Goal: Information Seeking & Learning: Check status

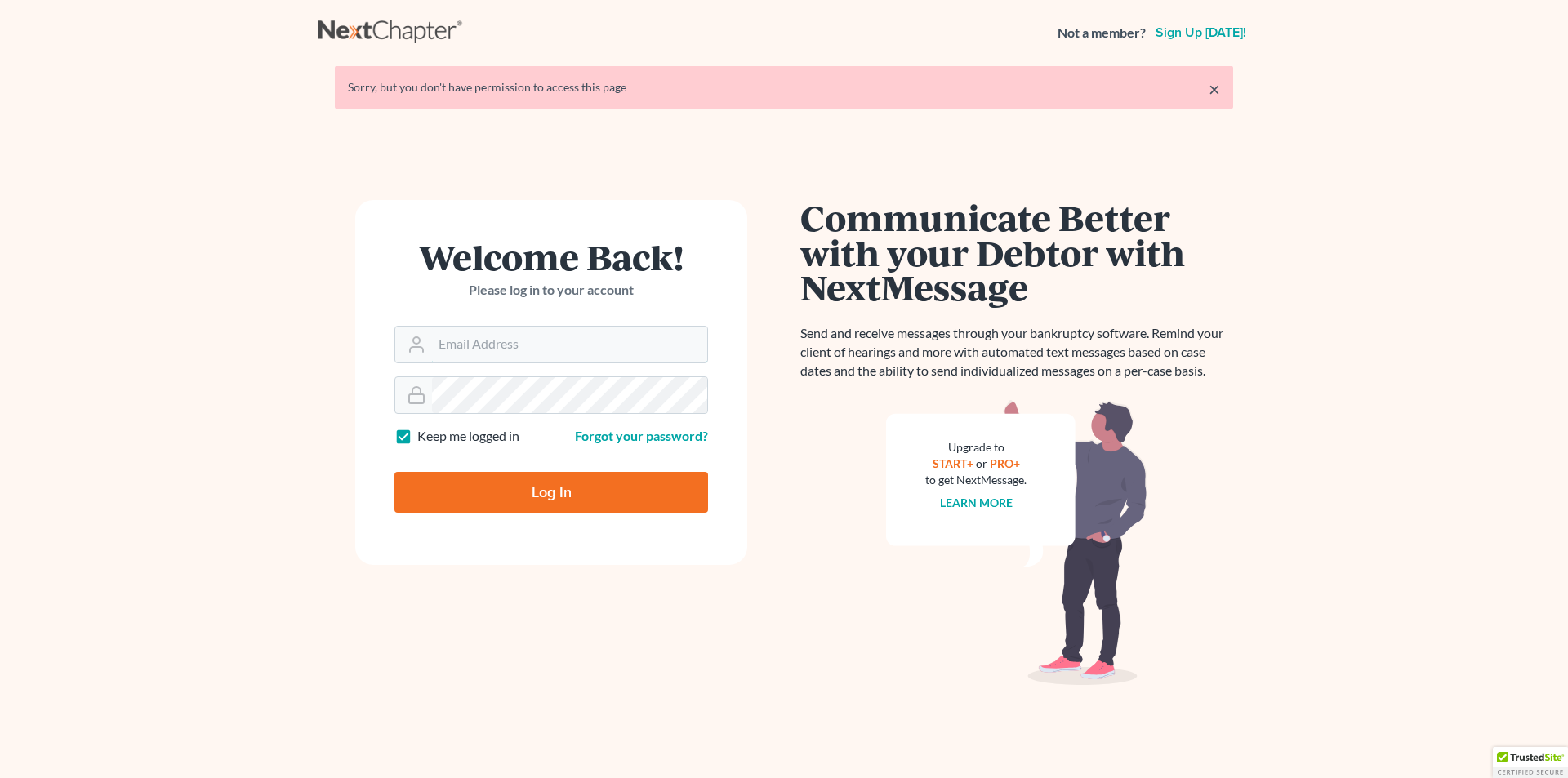
type input "[EMAIL_ADDRESS][DOMAIN_NAME]"
click at [499, 487] on input "Log In" at bounding box center [552, 493] width 314 height 41
type input "Thinking..."
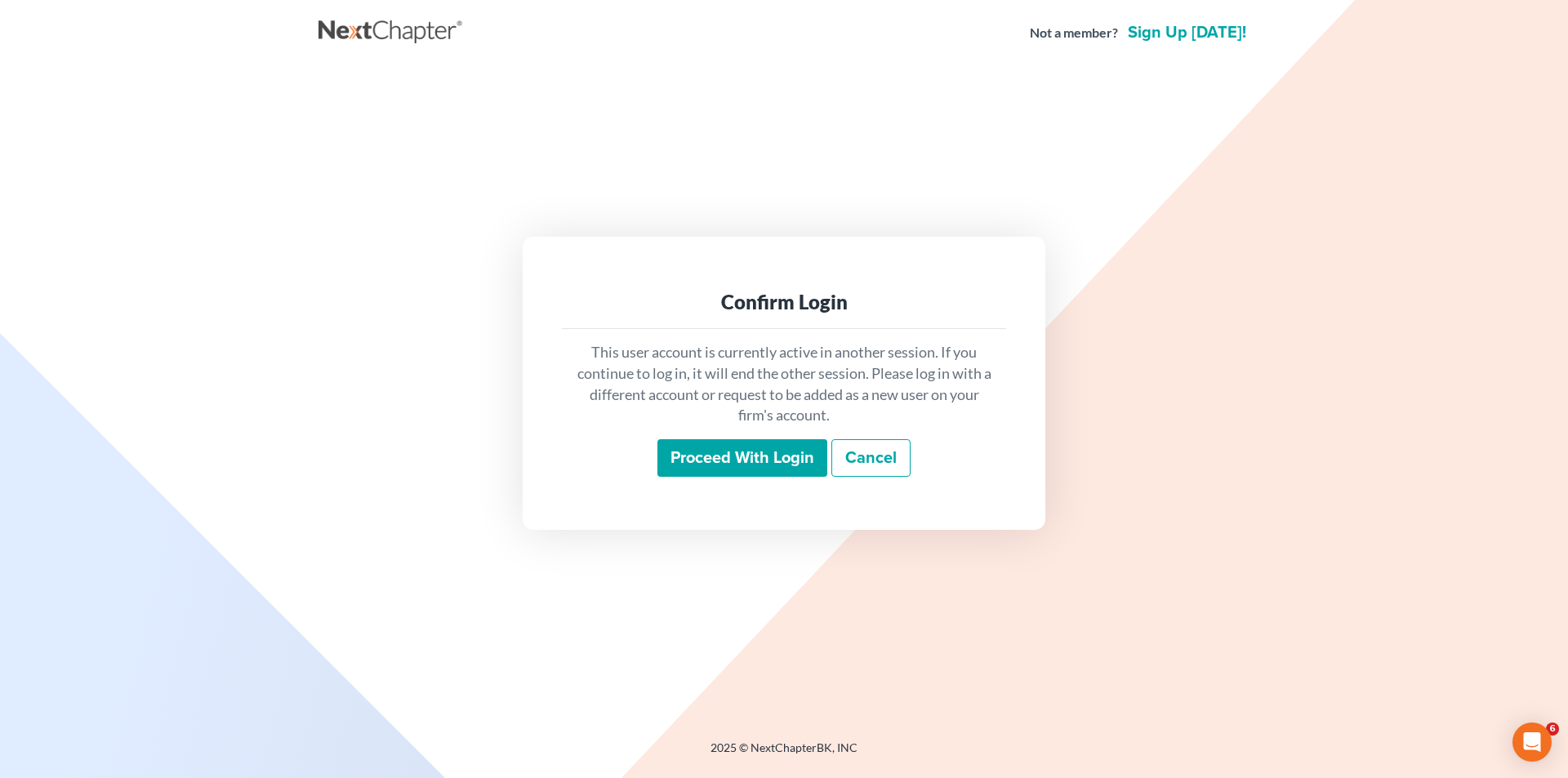
click at [721, 457] on input "Proceed with login" at bounding box center [742, 458] width 170 height 37
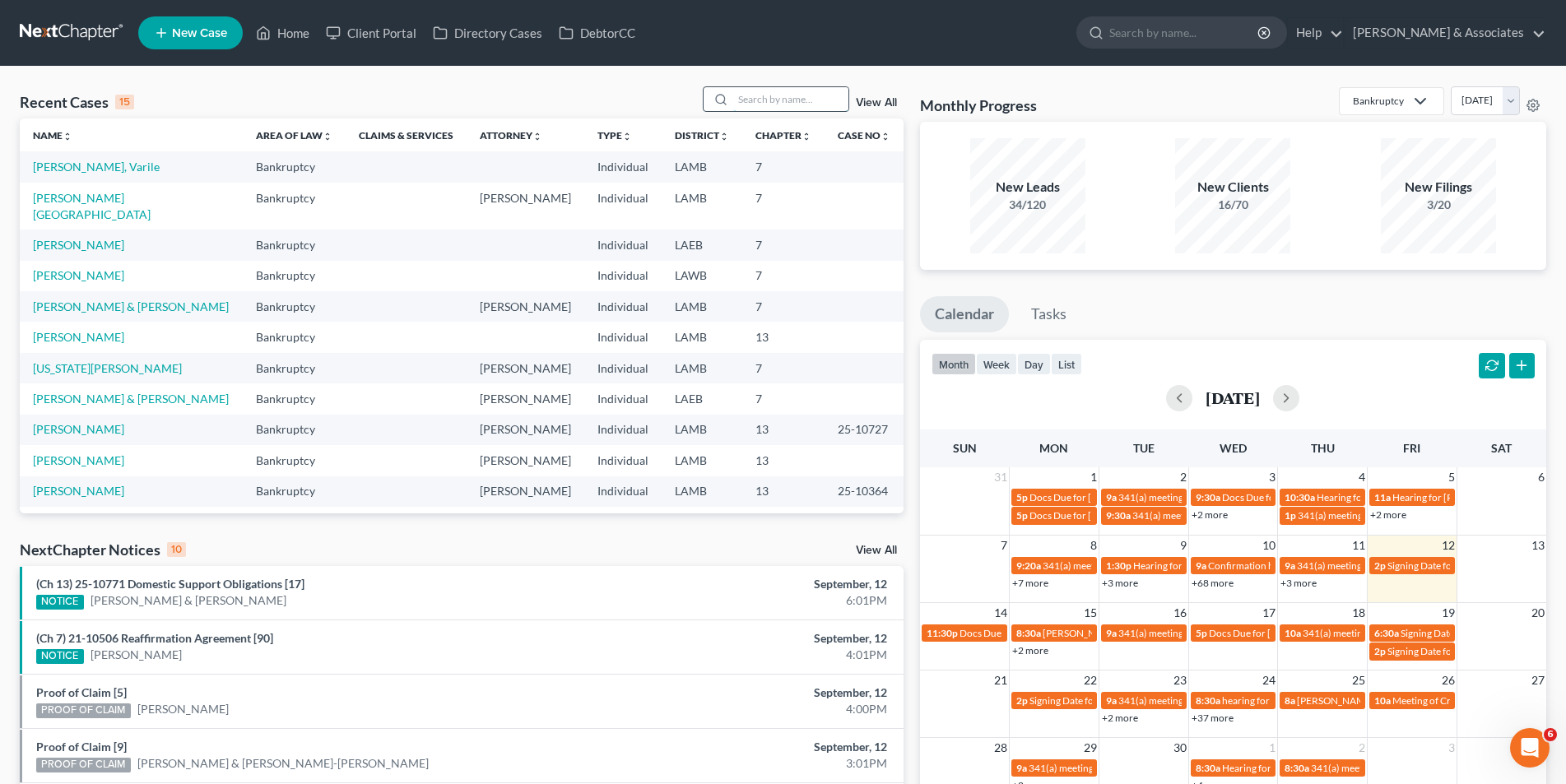
click at [735, 100] on input "search" at bounding box center [791, 99] width 116 height 24
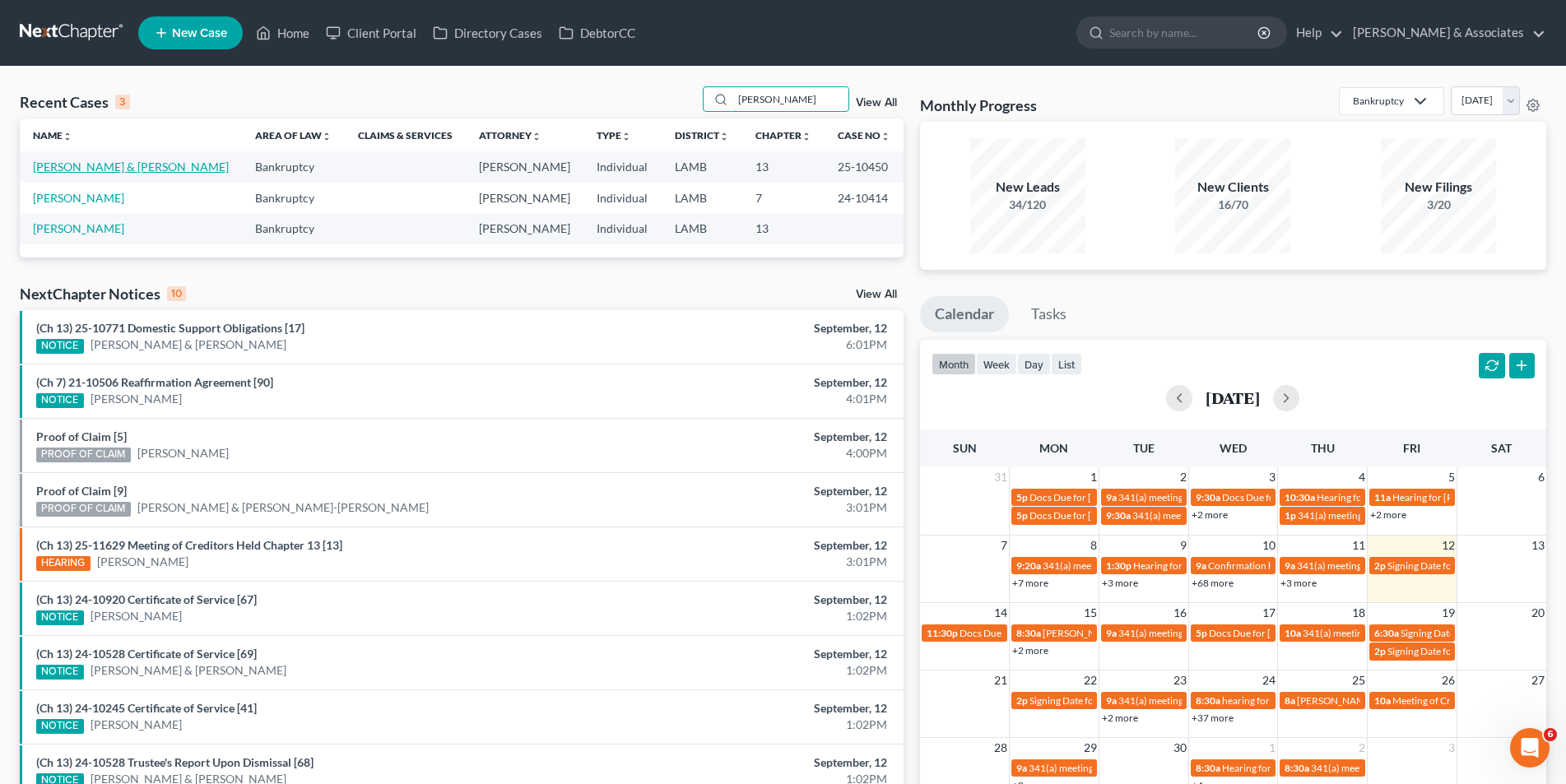
type input "[PERSON_NAME]"
click at [134, 169] on link "[PERSON_NAME] & [PERSON_NAME]" at bounding box center [131, 166] width 196 height 14
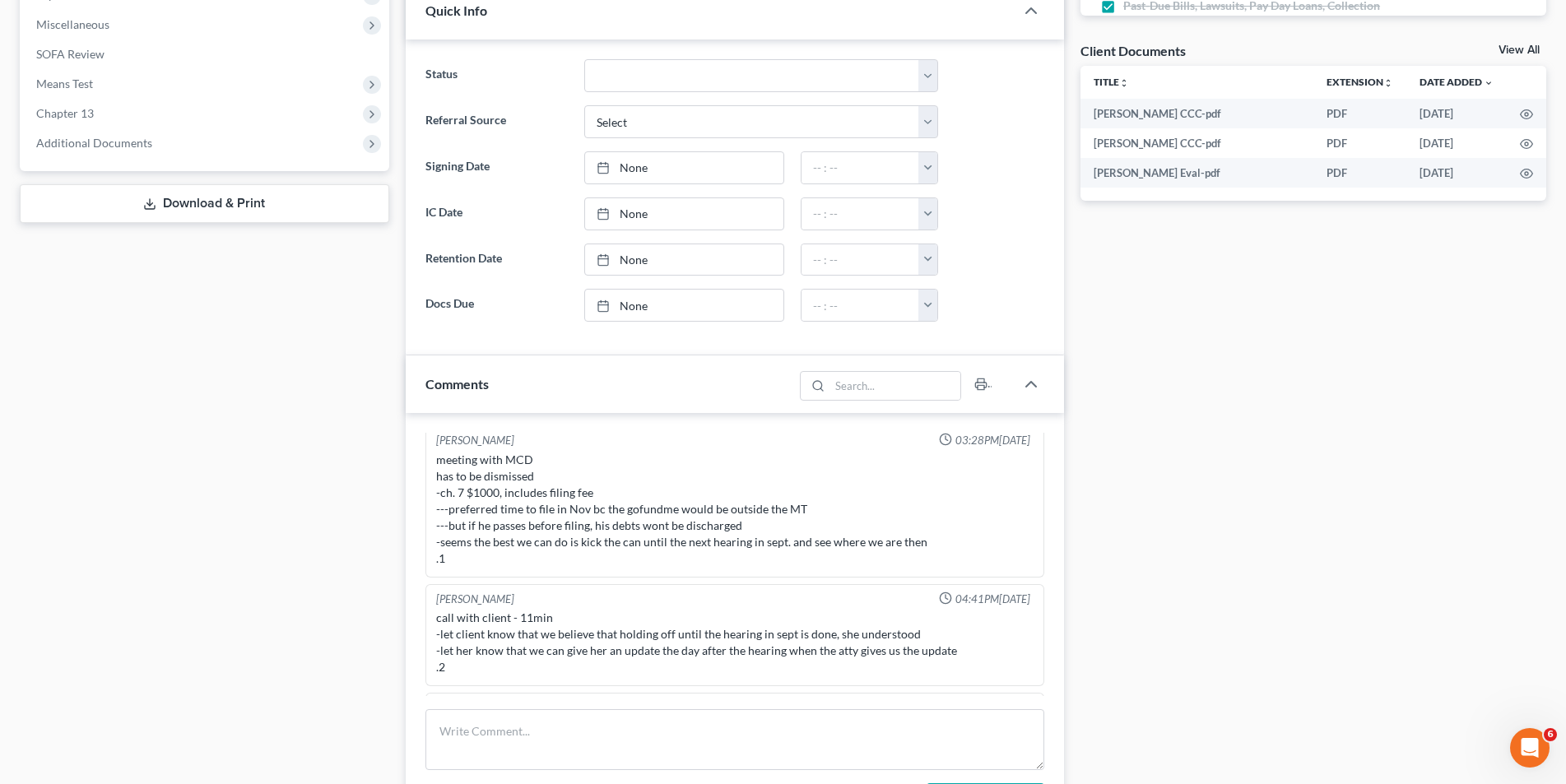
scroll to position [658, 0]
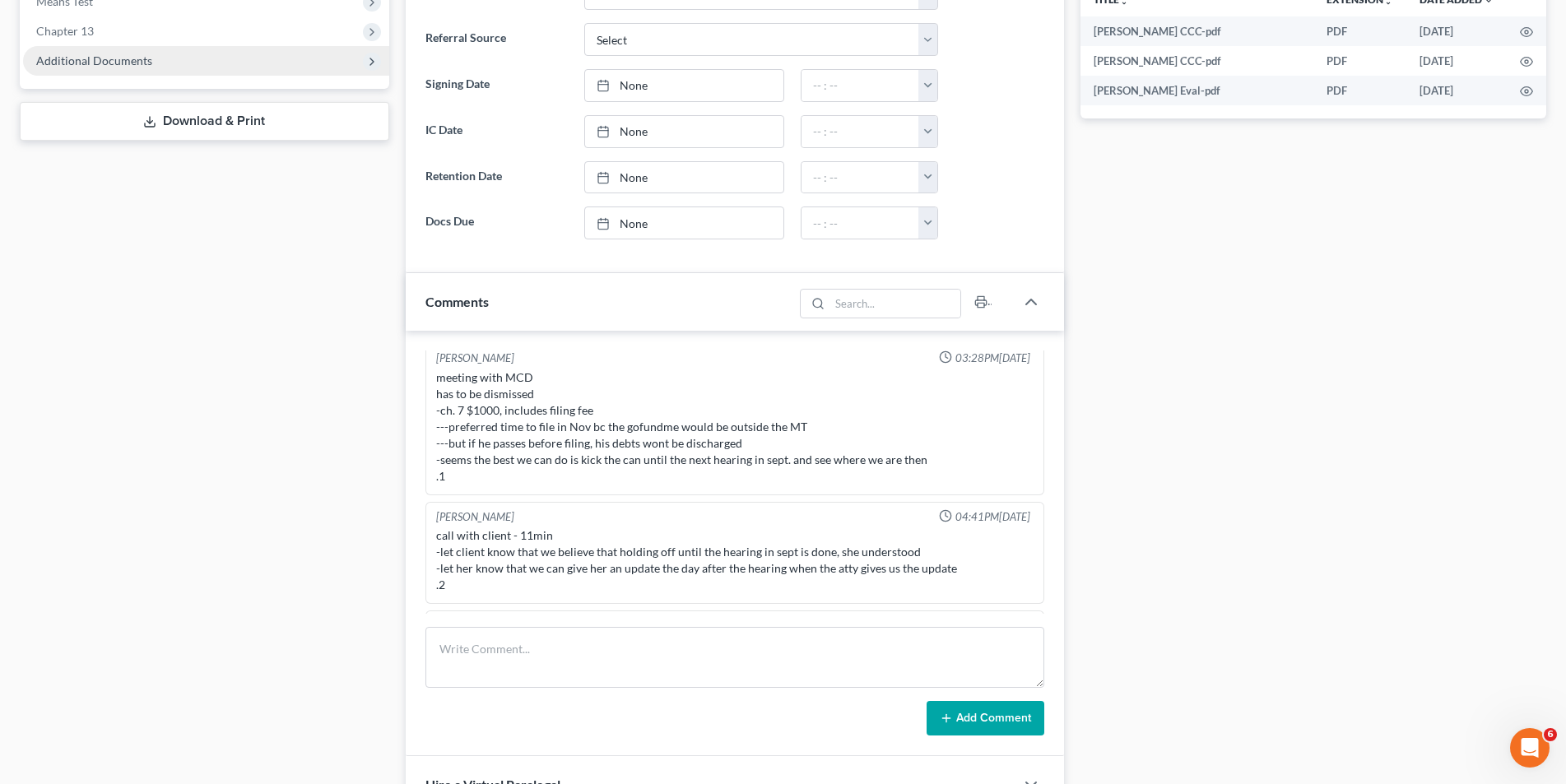
click at [135, 54] on span "Additional Documents" at bounding box center [94, 60] width 116 height 14
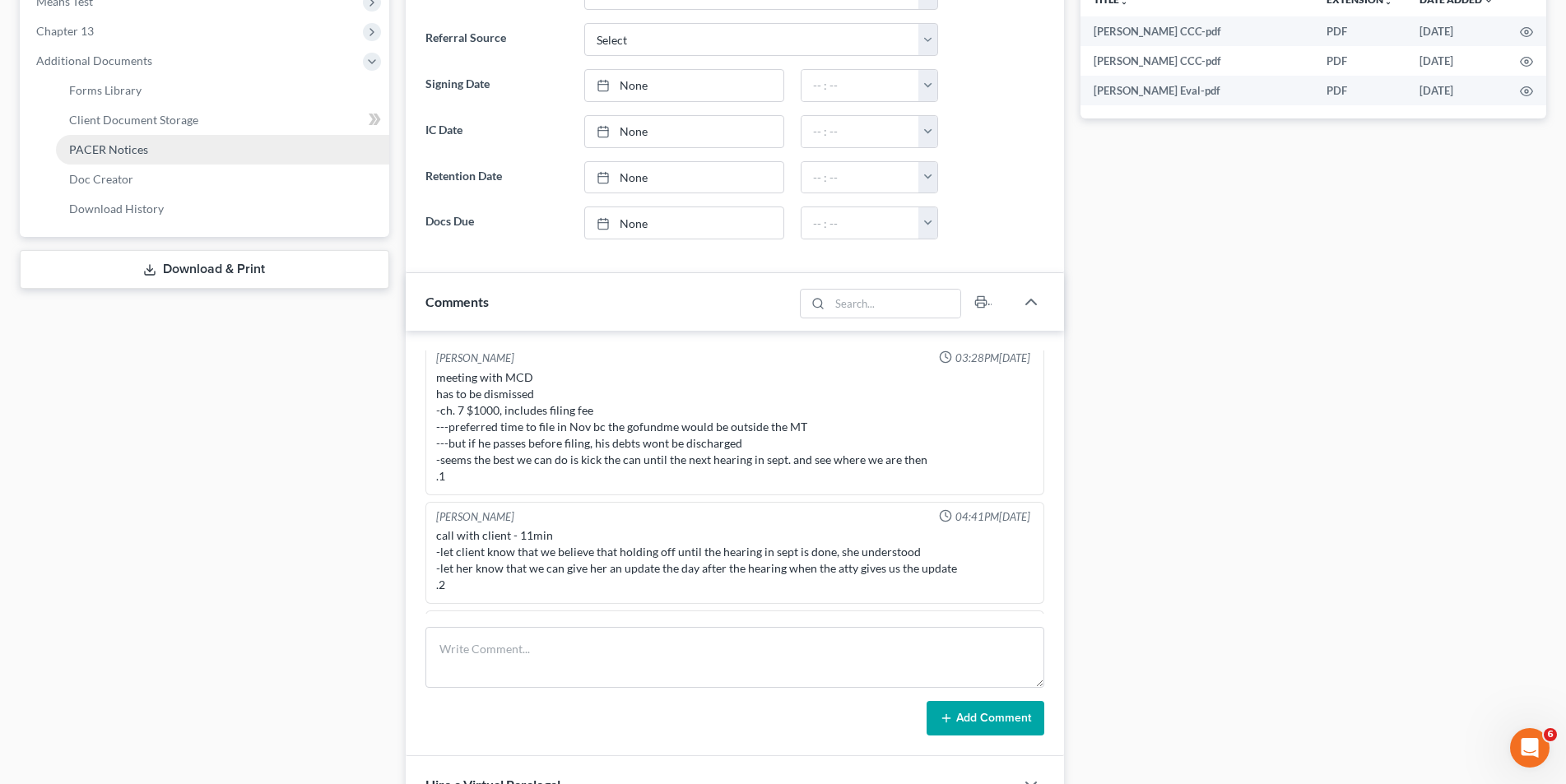
click at [130, 147] on span "PACER Notices" at bounding box center [109, 149] width 79 height 14
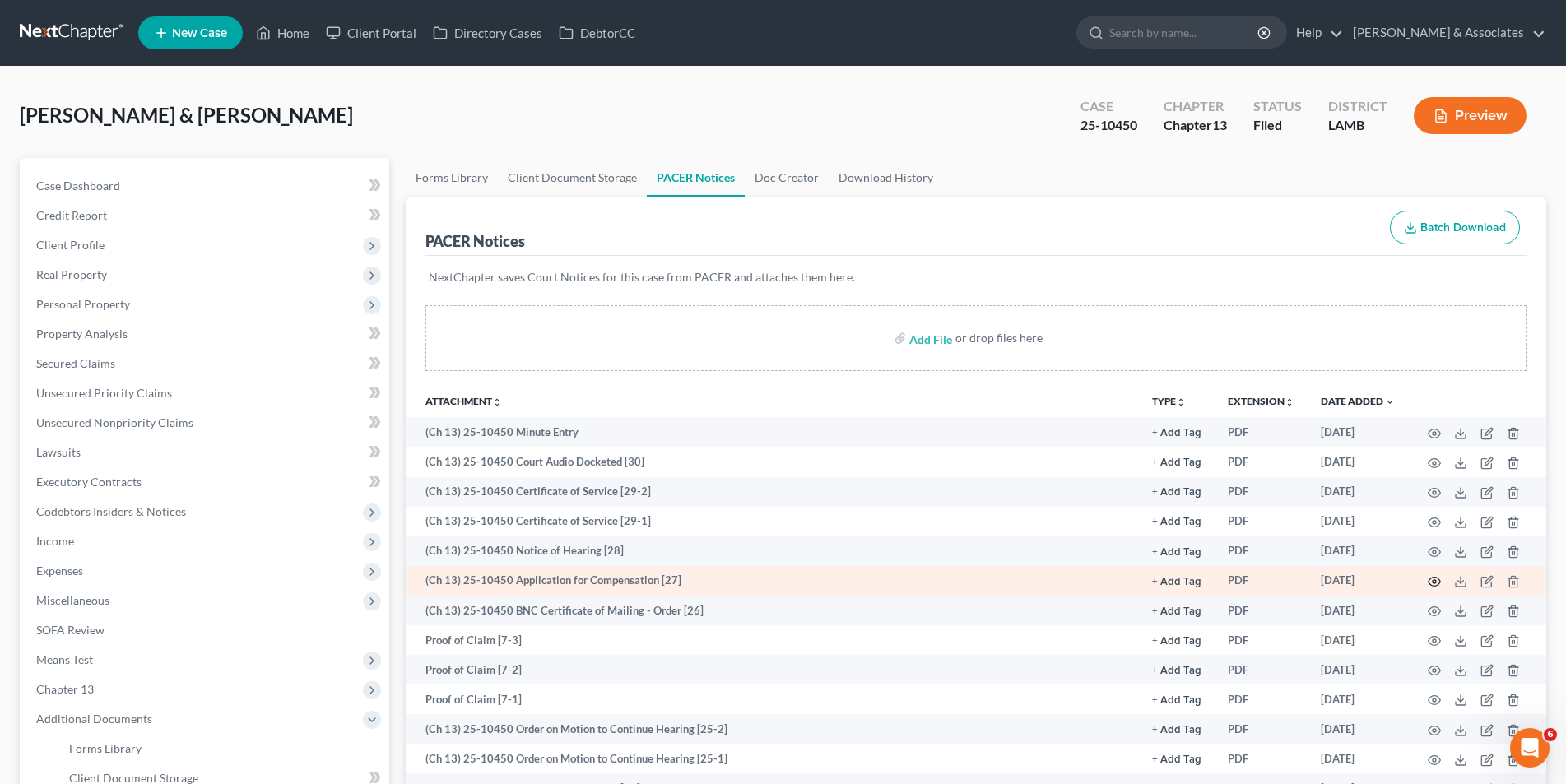
click at [1434, 583] on icon "button" at bounding box center [1434, 582] width 13 height 13
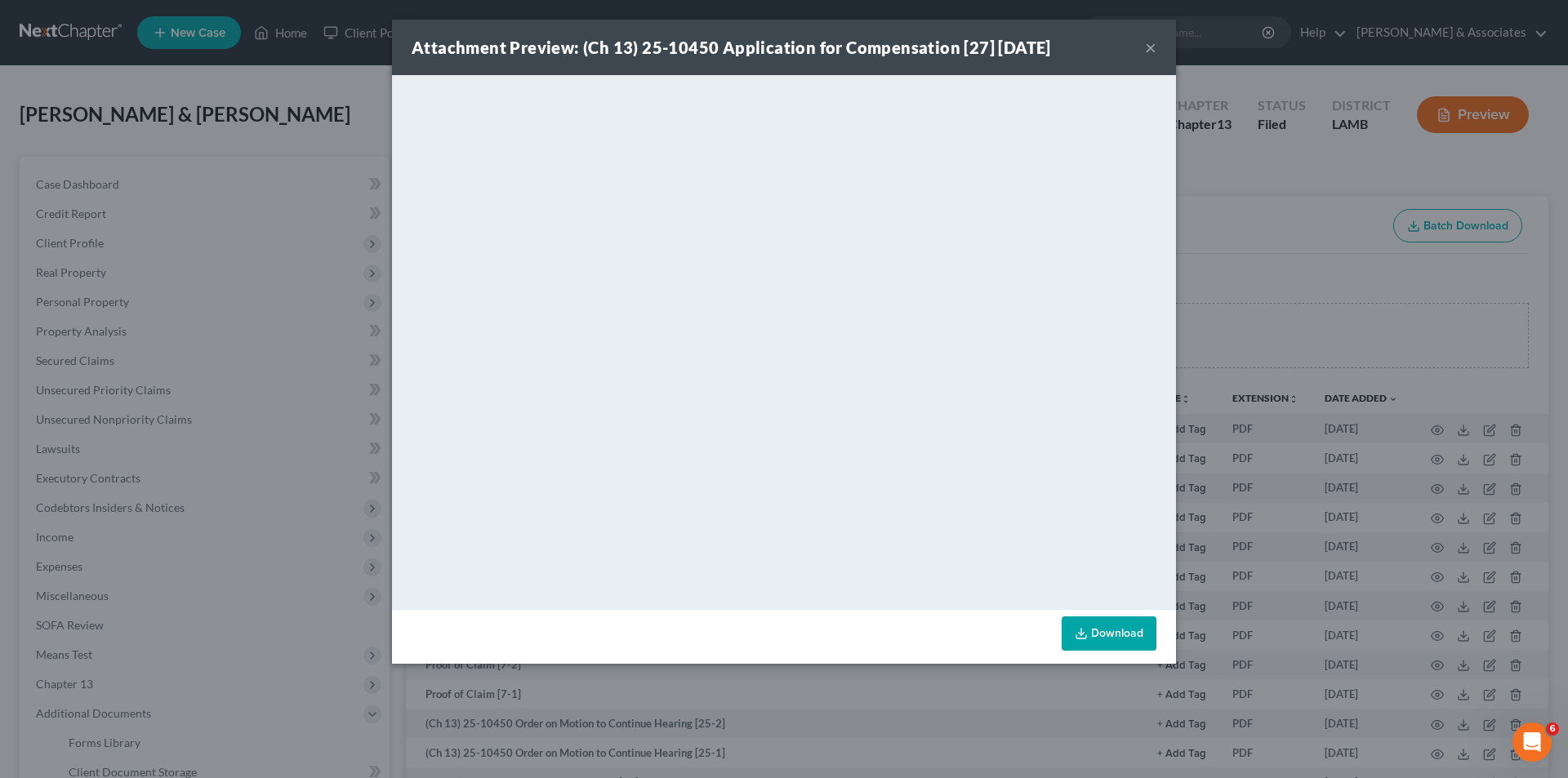
click at [1142, 46] on div "Attachment Preview: (Ch 13) 25-10450 Application for Compensation [27] [DATE] ×" at bounding box center [784, 48] width 784 height 56
click at [1146, 45] on button "×" at bounding box center [1151, 47] width 11 height 20
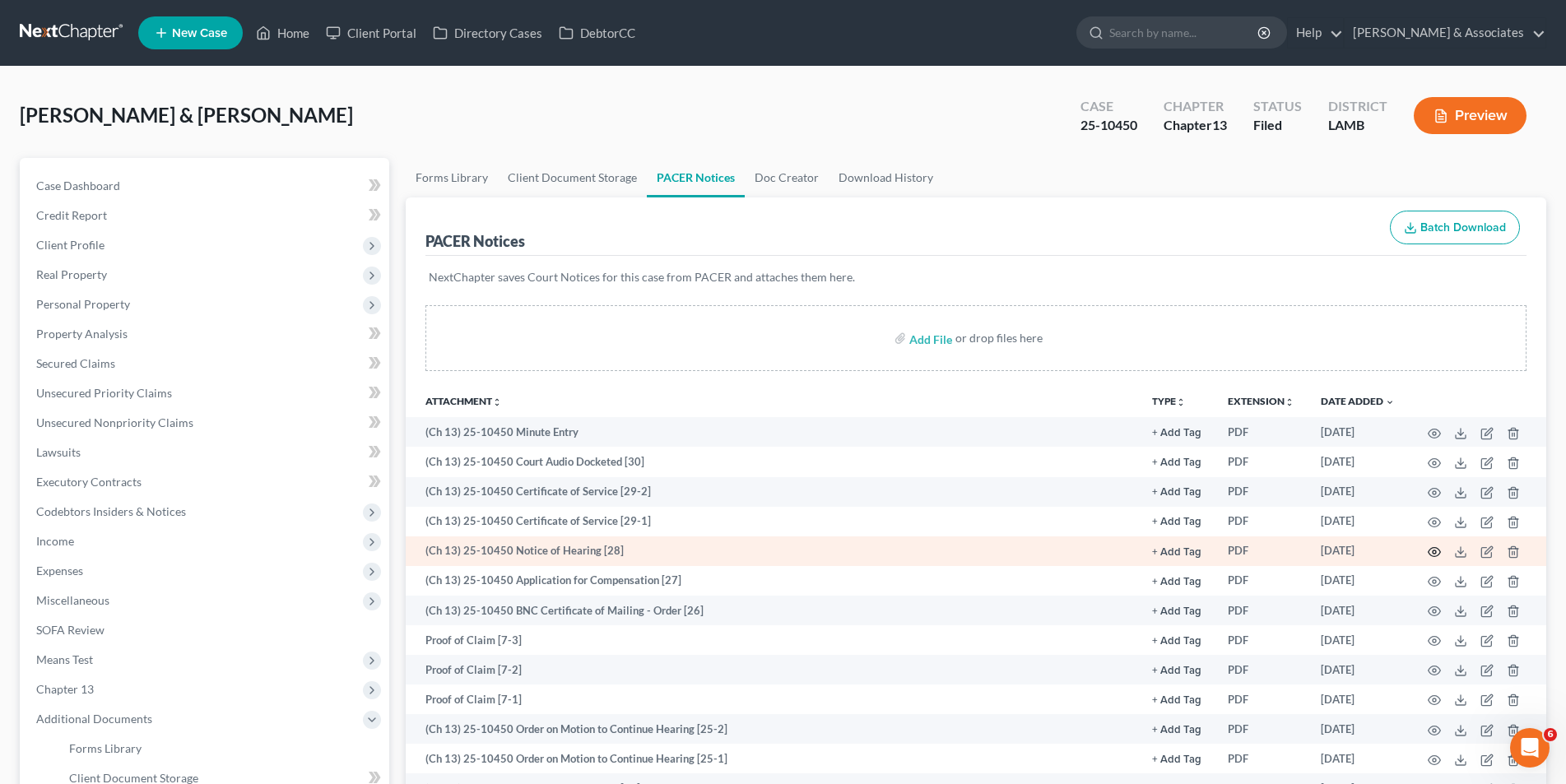
click at [1433, 553] on circle "button" at bounding box center [1435, 552] width 4 height 4
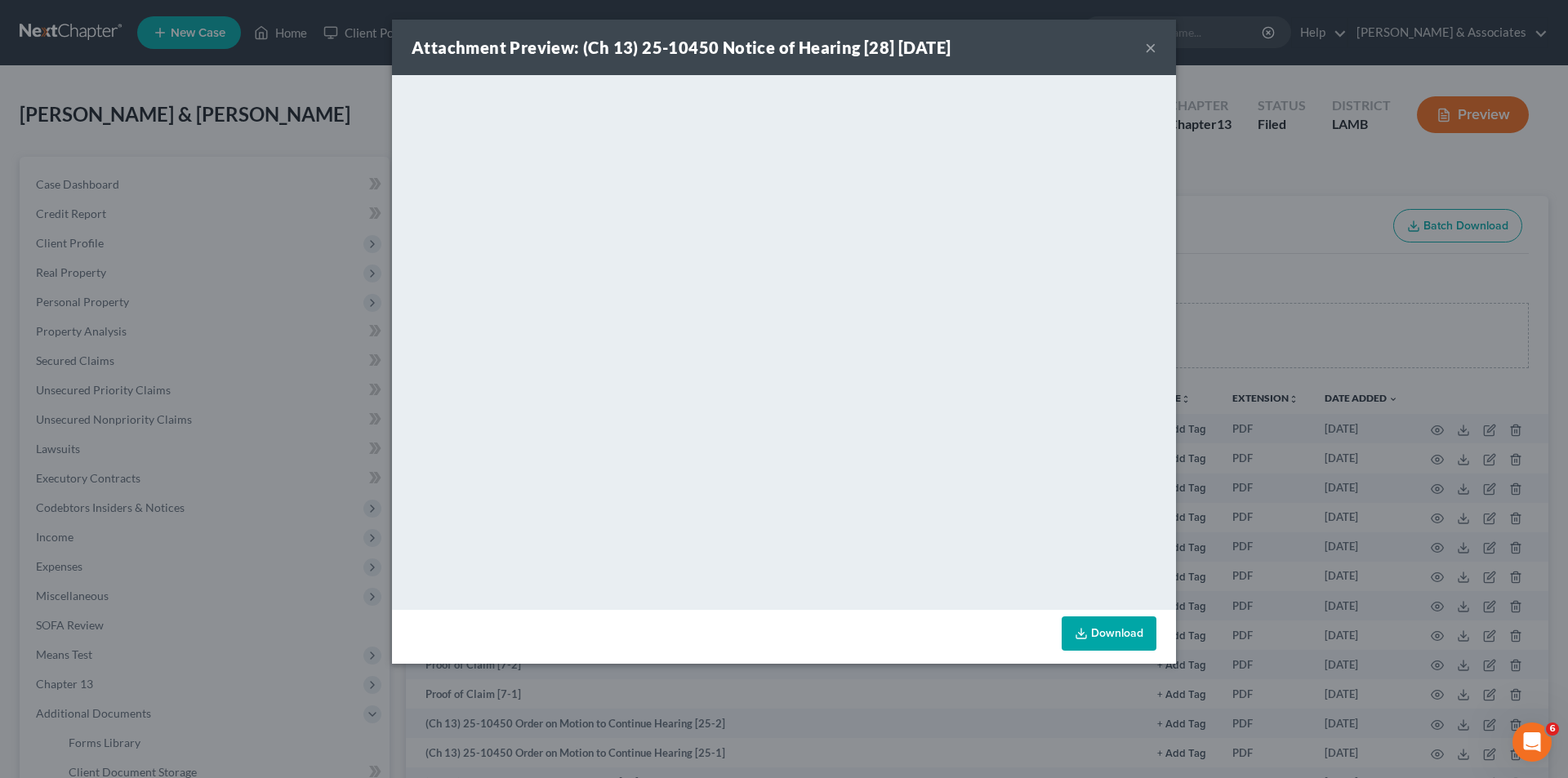
click at [1147, 48] on button "×" at bounding box center [1151, 47] width 11 height 20
